Goal: Task Accomplishment & Management: Complete application form

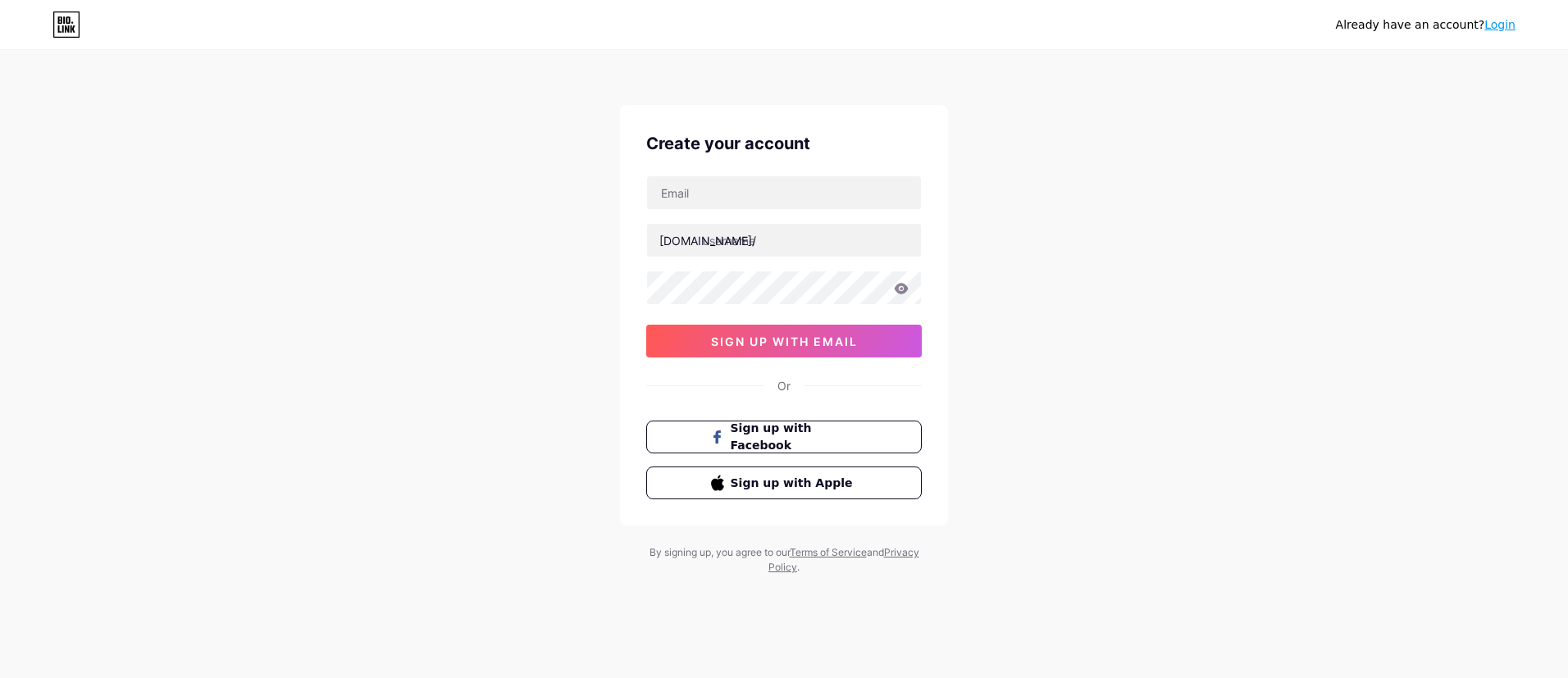
type input "[EMAIL_ADDRESS][DOMAIN_NAME]"
click at [754, 251] on input "text" at bounding box center [784, 240] width 274 height 33
click at [765, 244] on input "text" at bounding box center [784, 240] width 274 height 33
type input "situsmantapwd"
click at [908, 291] on icon at bounding box center [901, 288] width 15 height 12
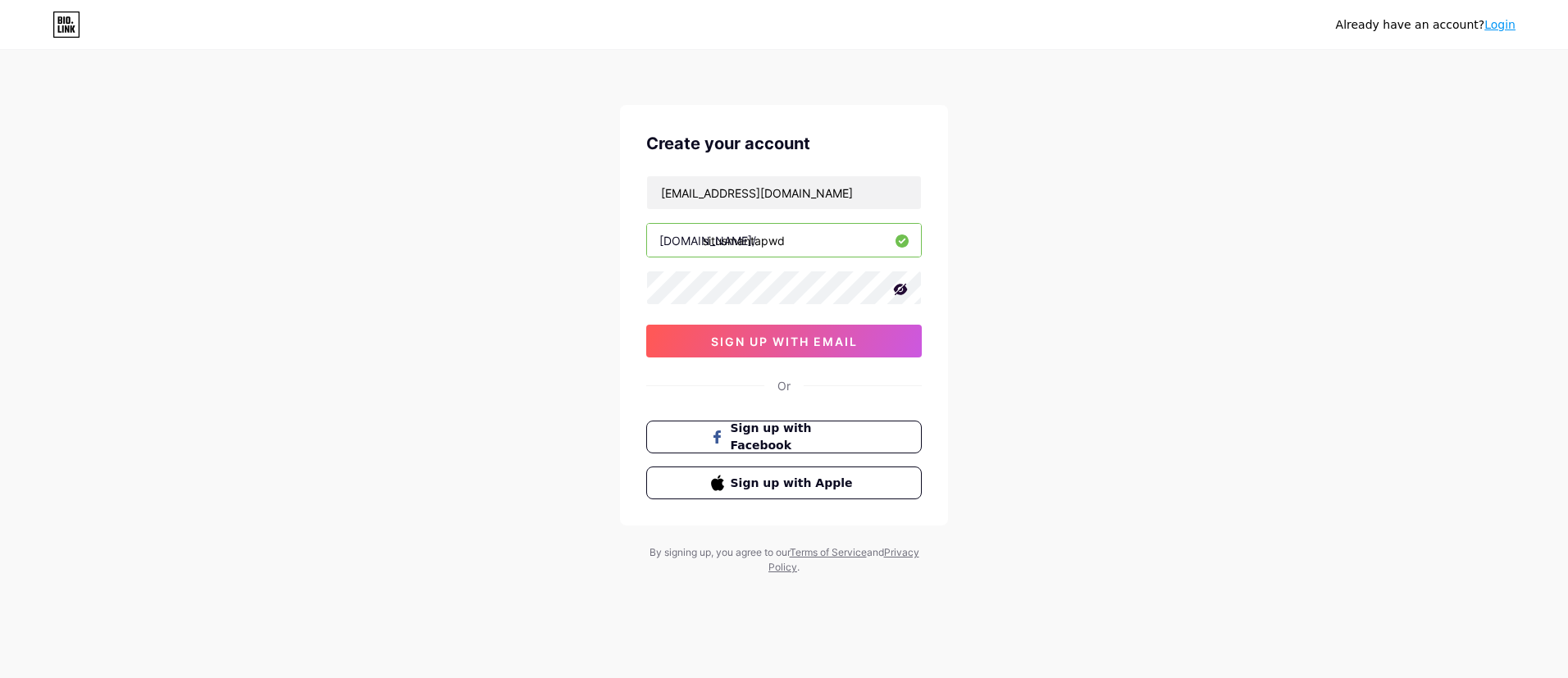
click at [1006, 364] on div "Already have an account? Login Create your account [EMAIL_ADDRESS][DOMAIN_NAME]…" at bounding box center [784, 314] width 1568 height 627
click at [900, 291] on icon at bounding box center [901, 289] width 16 height 16
click at [795, 384] on div "Or" at bounding box center [784, 385] width 275 height 17
click at [573, 291] on div "Already have an account? Login Create your account [EMAIL_ADDRESS][DOMAIN_NAME]…" at bounding box center [784, 314] width 1568 height 627
click at [807, 335] on span "sign up with email" at bounding box center [784, 341] width 146 height 14
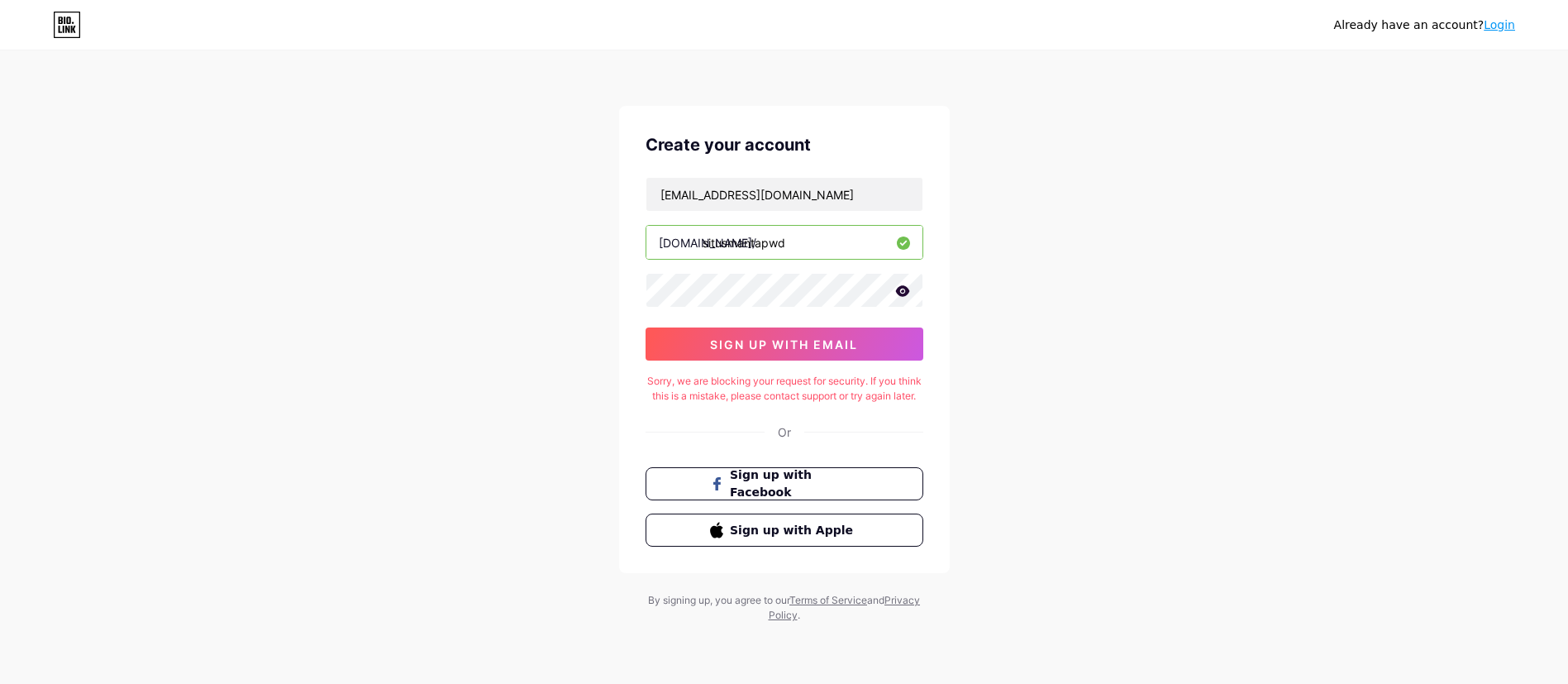
click at [762, 249] on input "situsmantapwd" at bounding box center [784, 242] width 276 height 33
click at [819, 248] on input "situsmantapwd" at bounding box center [784, 242] width 276 height 33
click at [670, 277] on div "[EMAIL_ADDRESS][DOMAIN_NAME] [DOMAIN_NAME]/ situsmantapwd 0cAFcWeA5qiWUzPF-Psuy…" at bounding box center [784, 269] width 278 height 183
click at [906, 287] on icon at bounding box center [902, 291] width 14 height 11
click at [824, 351] on button "sign up with email" at bounding box center [784, 344] width 278 height 33
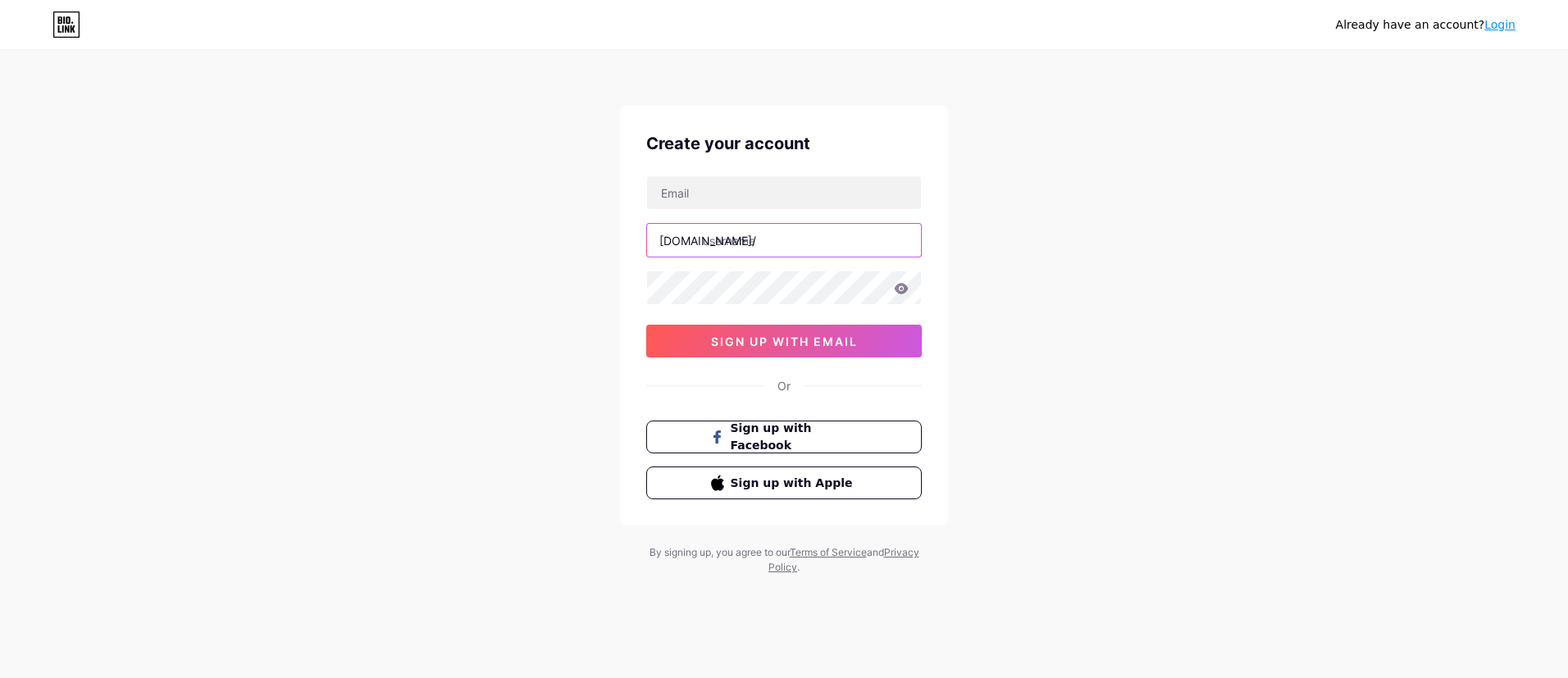
click at [794, 224] on input "text" at bounding box center [784, 240] width 274 height 33
click at [802, 204] on input "text" at bounding box center [784, 193] width 274 height 33
type input "[EMAIL_ADDRESS][DOMAIN_NAME]"
click at [802, 244] on input "text" at bounding box center [784, 240] width 274 height 33
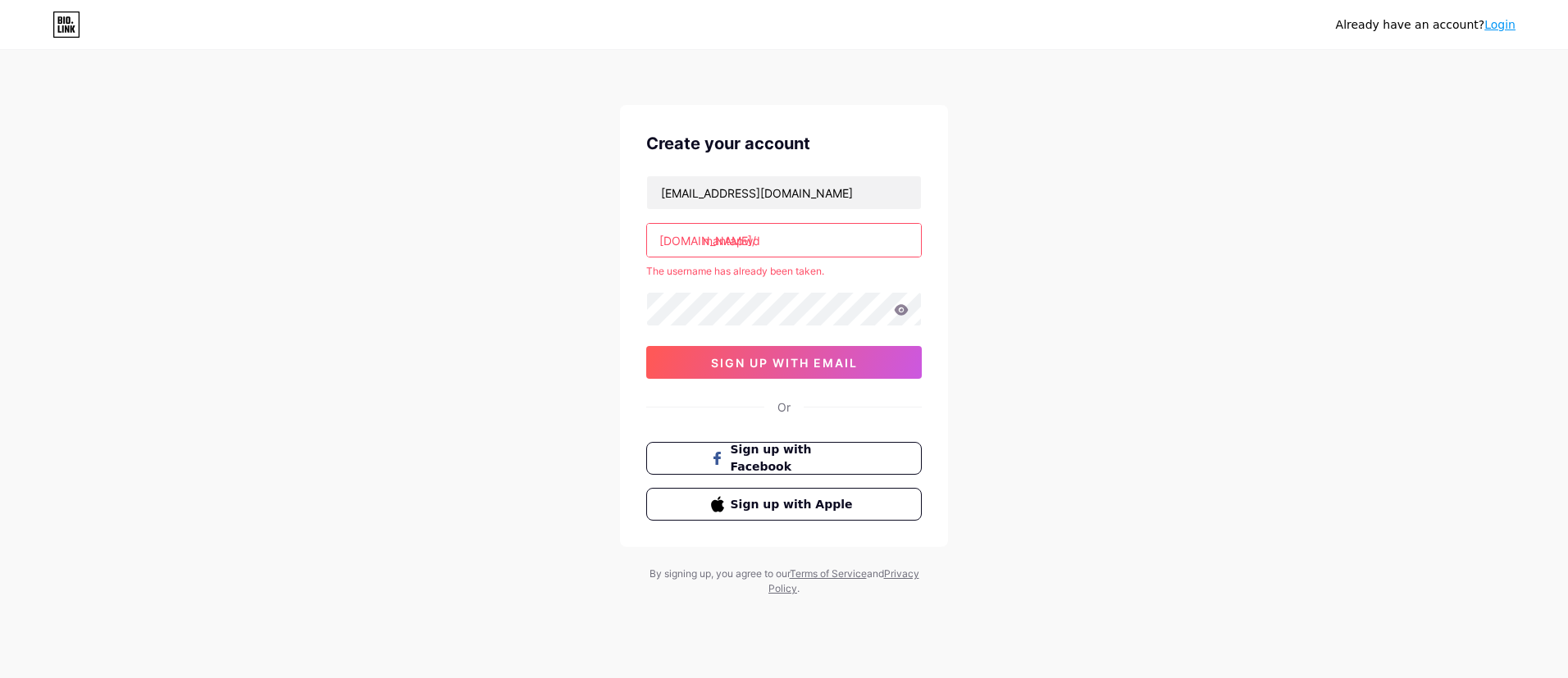
type input "mantapwd"
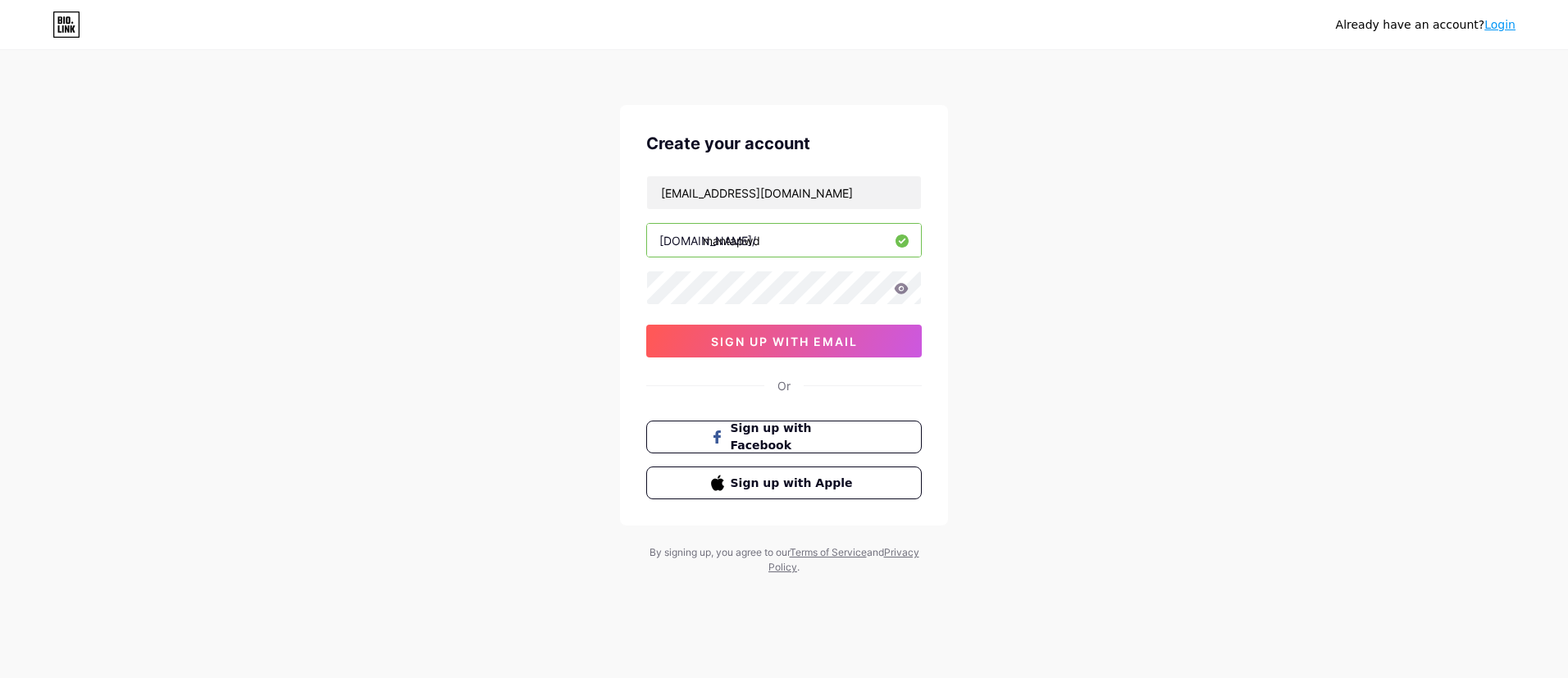
drag, startPoint x: 850, startPoint y: 262, endPoint x: 875, endPoint y: 311, distance: 55.0
click at [851, 266] on div "chickenwingsgacor@gmail.com bio.link/ mantapwd 0cAFcWeA6Rhm7mzASAmbHGcKpWURnJz5…" at bounding box center [784, 266] width 275 height 182
click at [896, 289] on icon at bounding box center [901, 288] width 14 height 11
click at [910, 289] on div at bounding box center [784, 288] width 275 height 35
click at [905, 289] on icon at bounding box center [901, 288] width 14 height 11
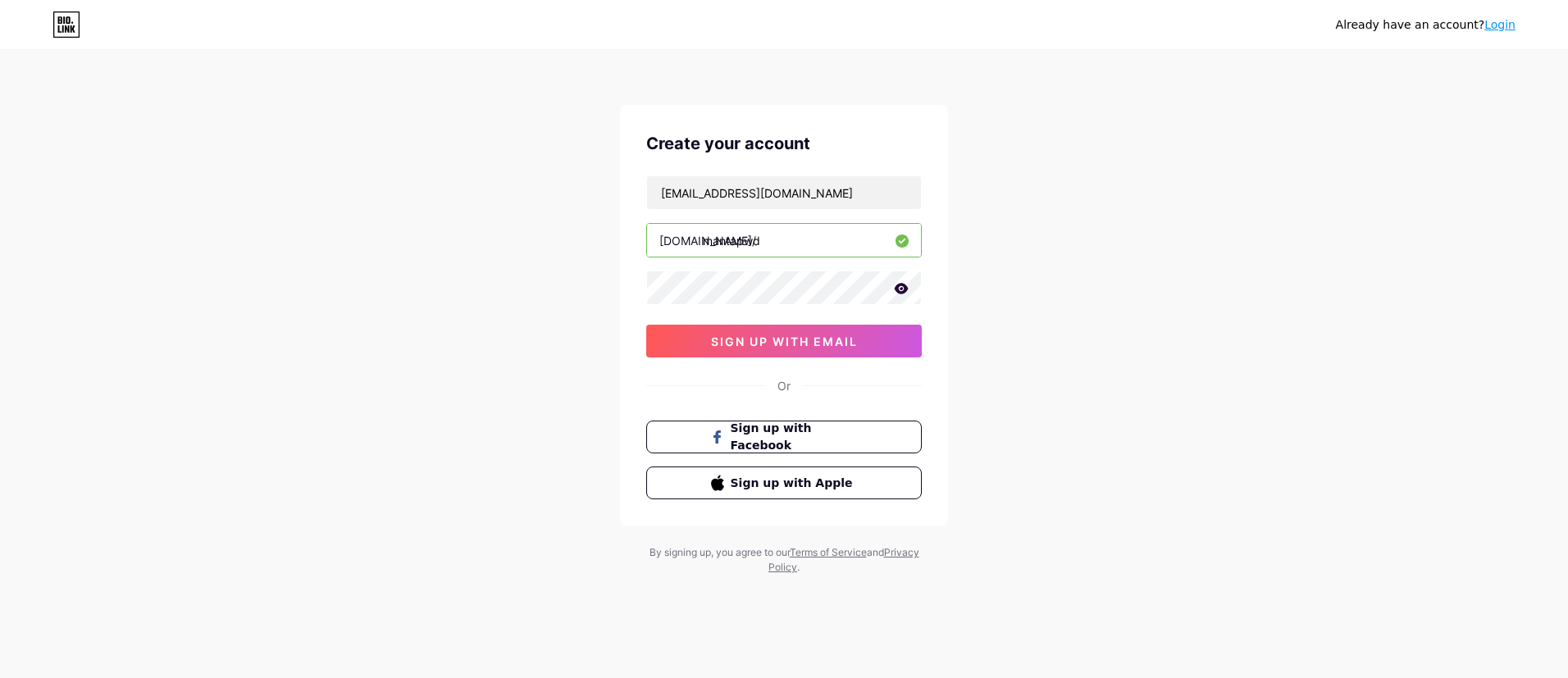
click at [904, 285] on icon at bounding box center [901, 288] width 14 height 11
click at [840, 359] on div "Create your account chickenwingsgacor@gmail.com bio.link/ mantapwd 0cAFcWeA6Rhm…" at bounding box center [784, 314] width 328 height 421
click at [849, 351] on button "sign up with email" at bounding box center [784, 341] width 275 height 33
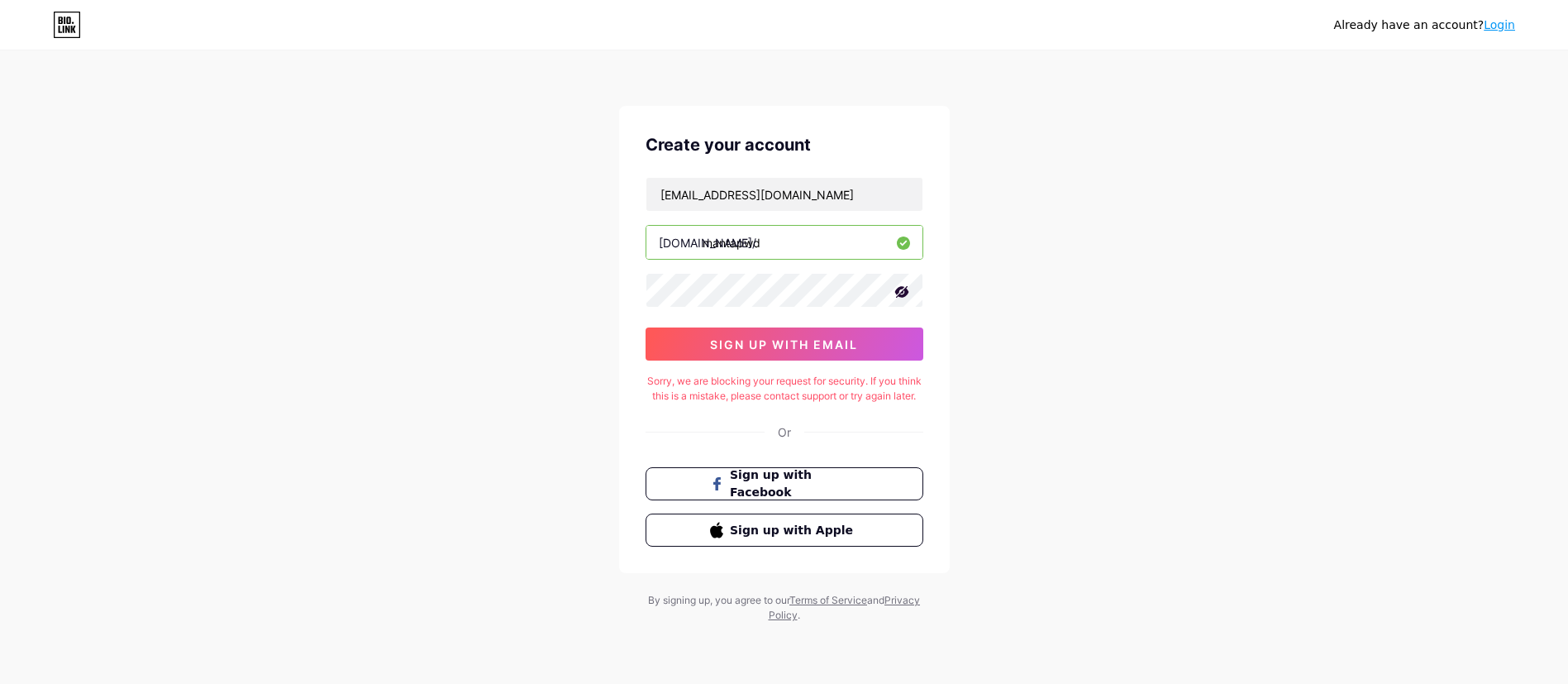
click at [798, 386] on div "Sorry, we are blocking your request for security. If you think this is a mistak…" at bounding box center [784, 389] width 278 height 29
copy div "Sorry, we are blocking your request for security. If you think this is a mistak…"
